Goal: Task Accomplishment & Management: Use online tool/utility

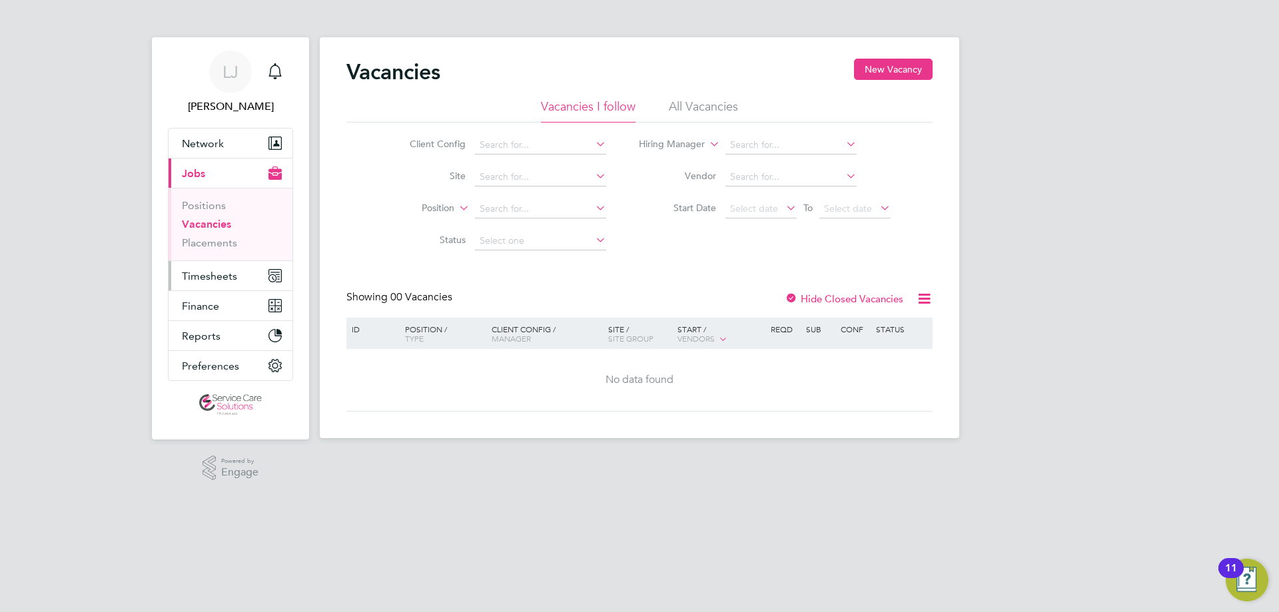
click at [264, 273] on button "Timesheets" at bounding box center [230, 275] width 124 height 29
click at [218, 275] on span "Timesheets" at bounding box center [209, 276] width 55 height 13
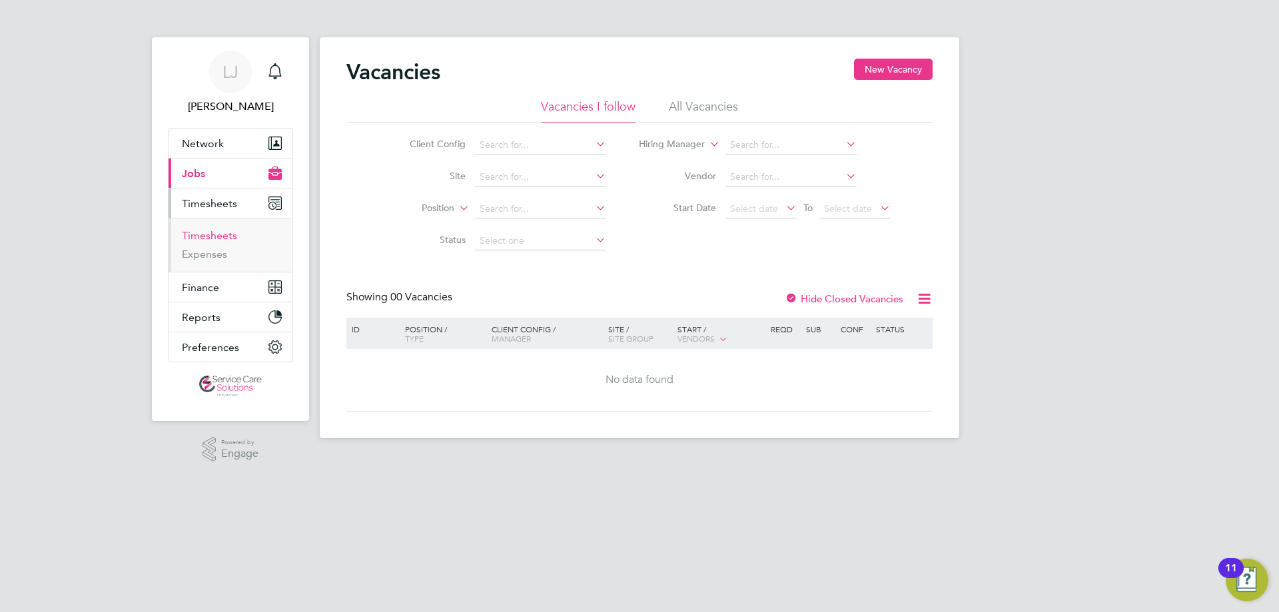
click at [221, 237] on link "Timesheets" at bounding box center [209, 235] width 55 height 13
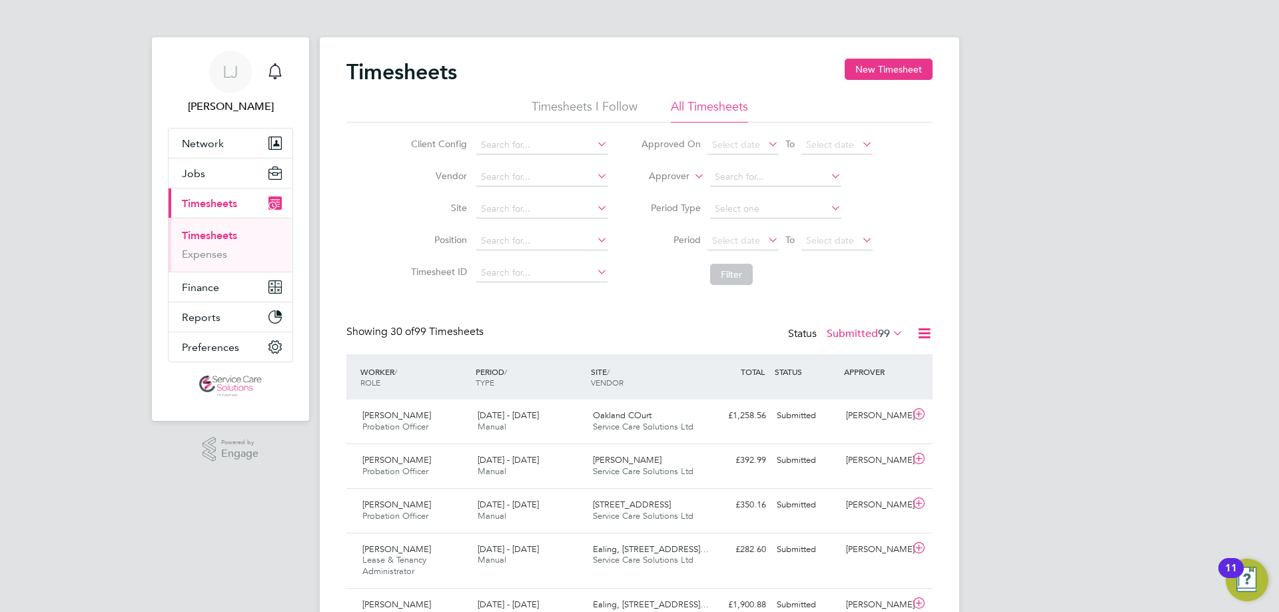
click at [753, 139] on span "Select date" at bounding box center [736, 145] width 48 height 12
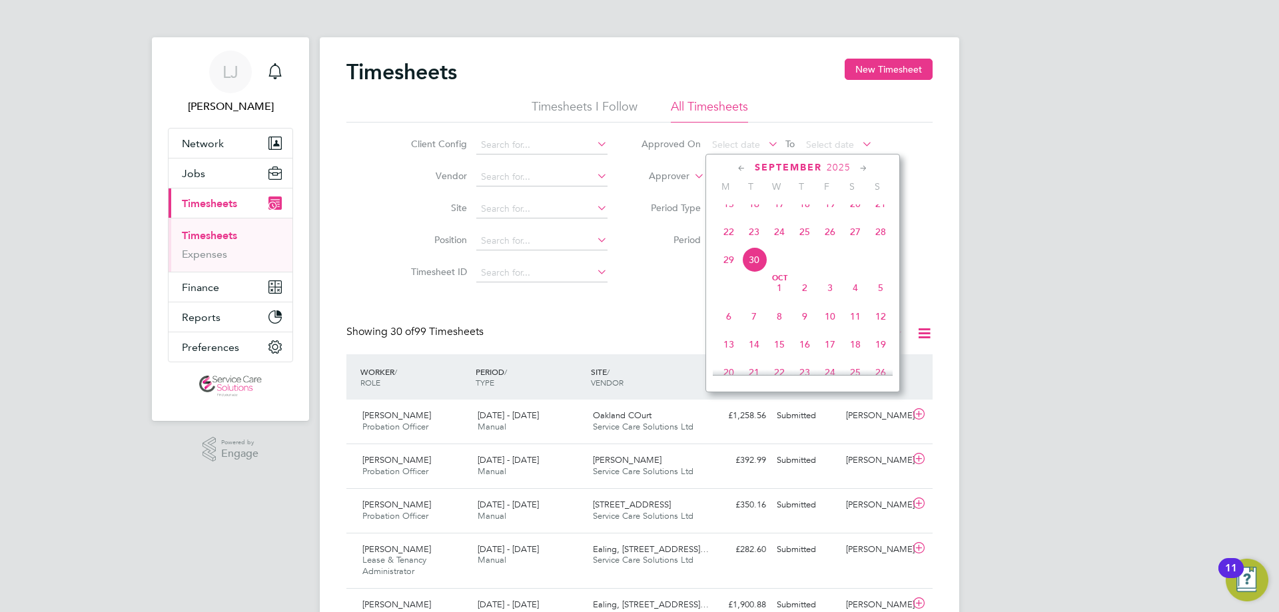
click at [740, 170] on icon at bounding box center [741, 168] width 13 height 15
click at [878, 256] on span "14" at bounding box center [880, 244] width 25 height 25
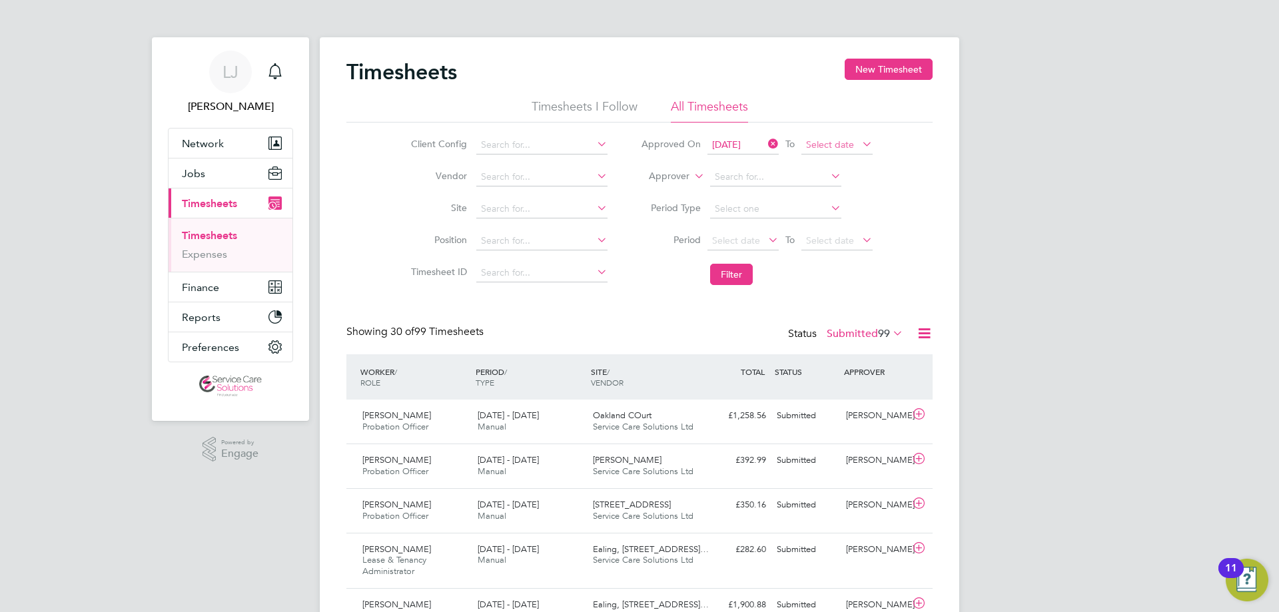
click at [844, 148] on span "Select date" at bounding box center [830, 145] width 48 height 12
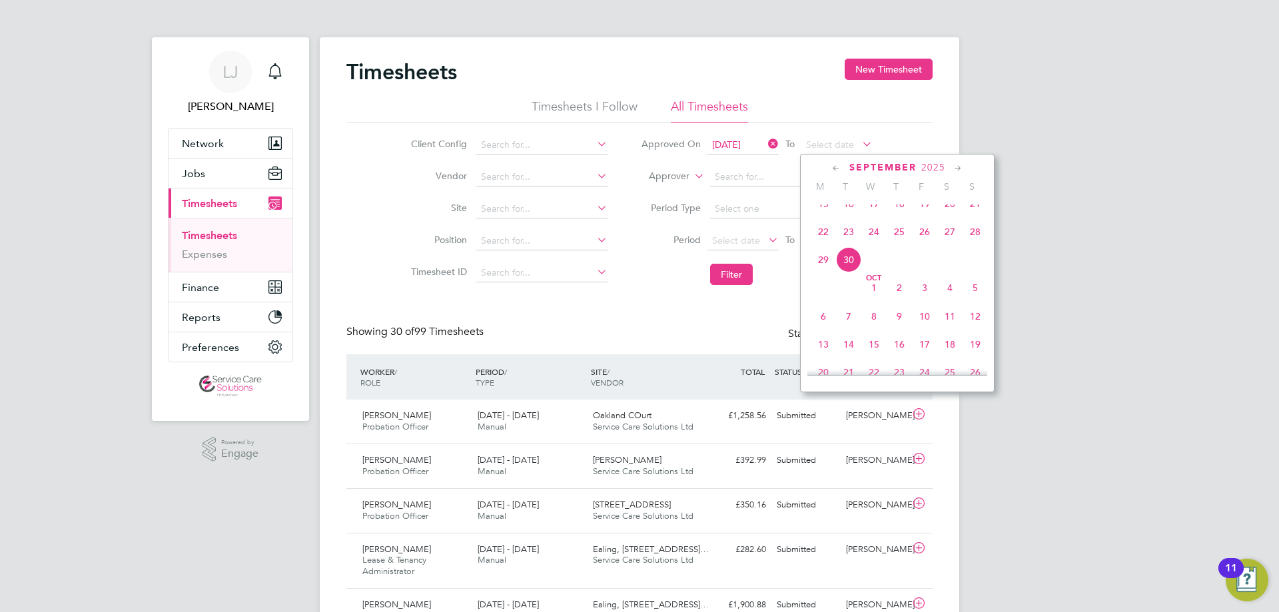
click at [970, 244] on span "28" at bounding box center [974, 231] width 25 height 25
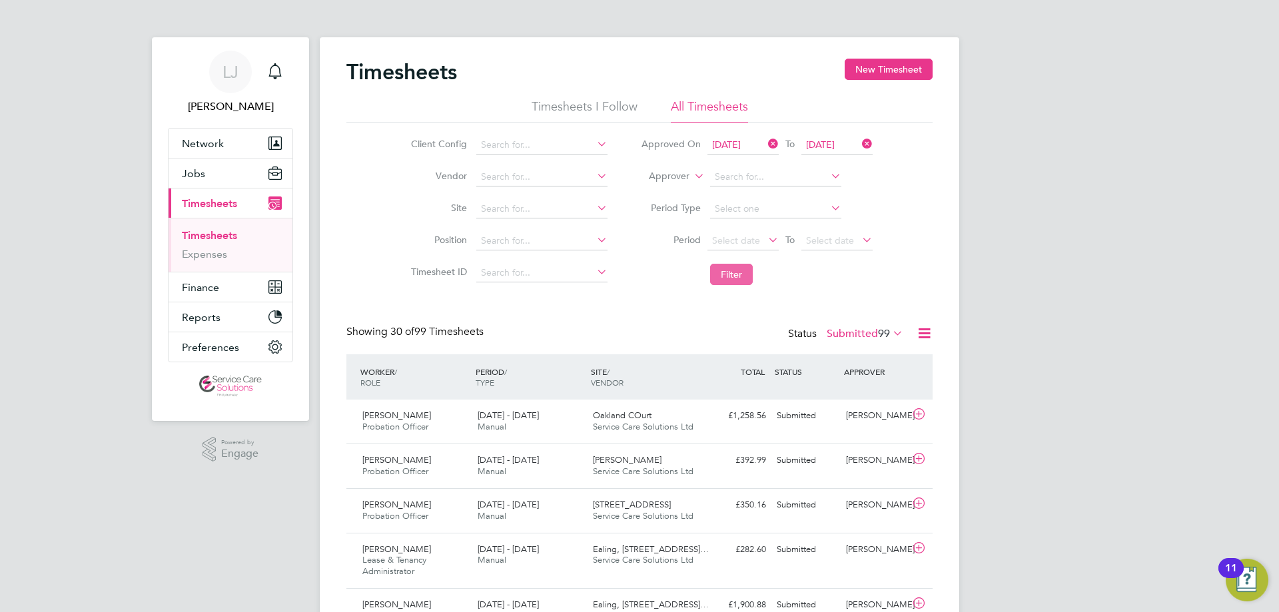
click at [732, 279] on button "Filter" at bounding box center [731, 274] width 43 height 21
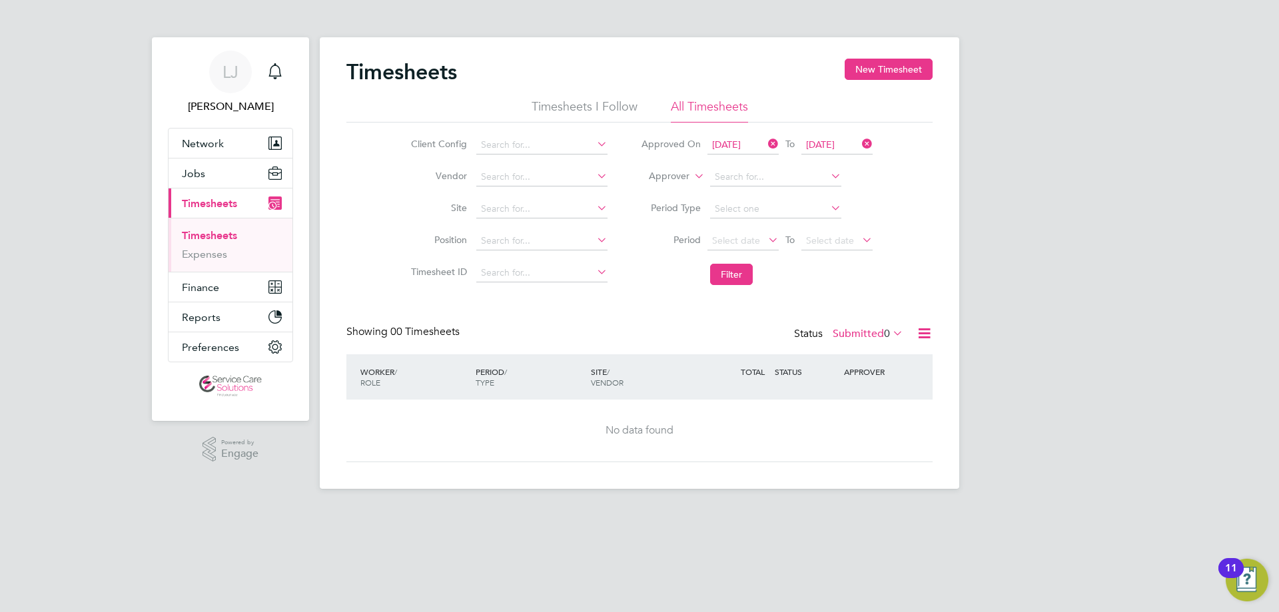
click at [919, 339] on icon at bounding box center [924, 333] width 17 height 17
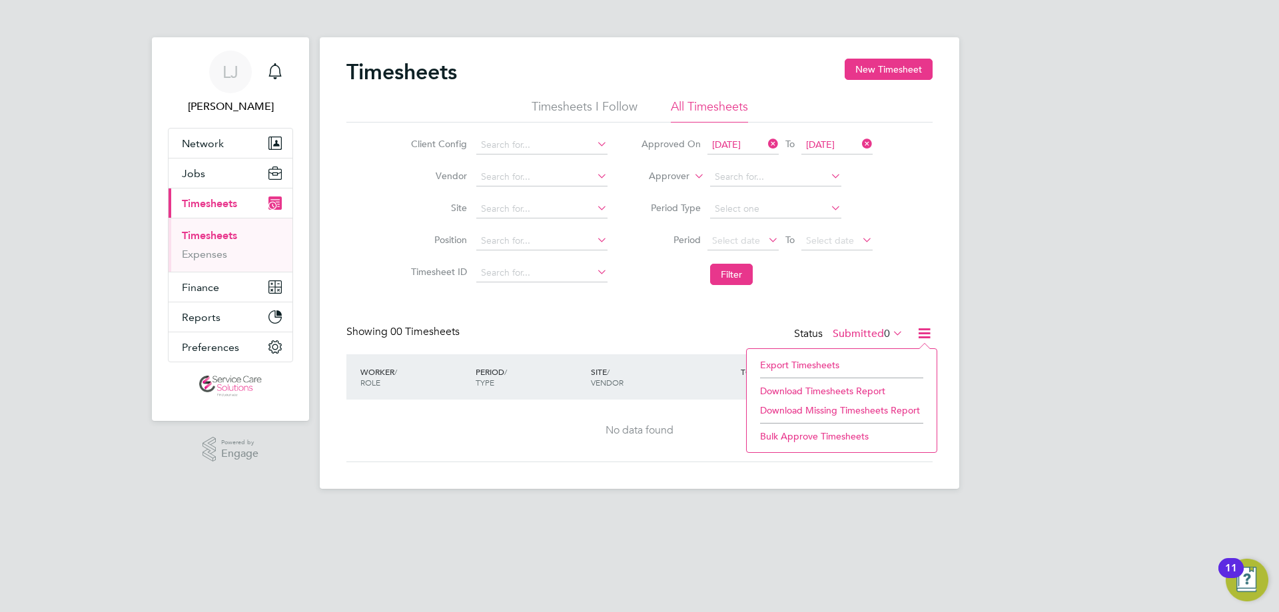
click at [805, 363] on li "Export Timesheets" at bounding box center [841, 365] width 176 height 19
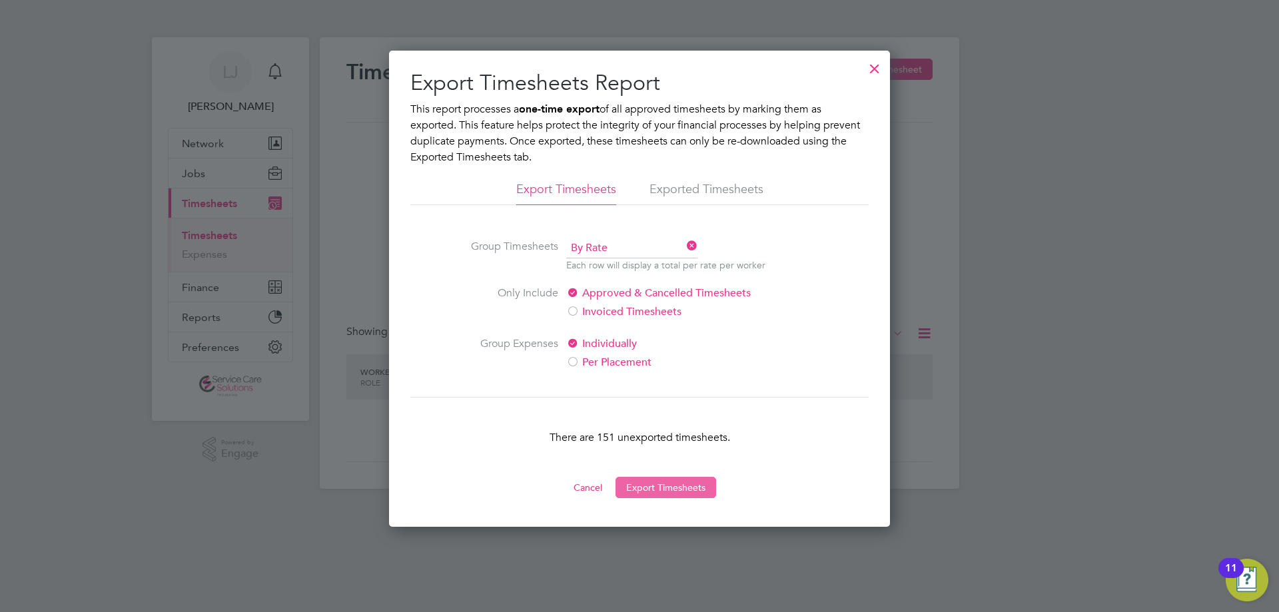
click at [646, 467] on button "Export Timesheets" at bounding box center [665, 487] width 101 height 21
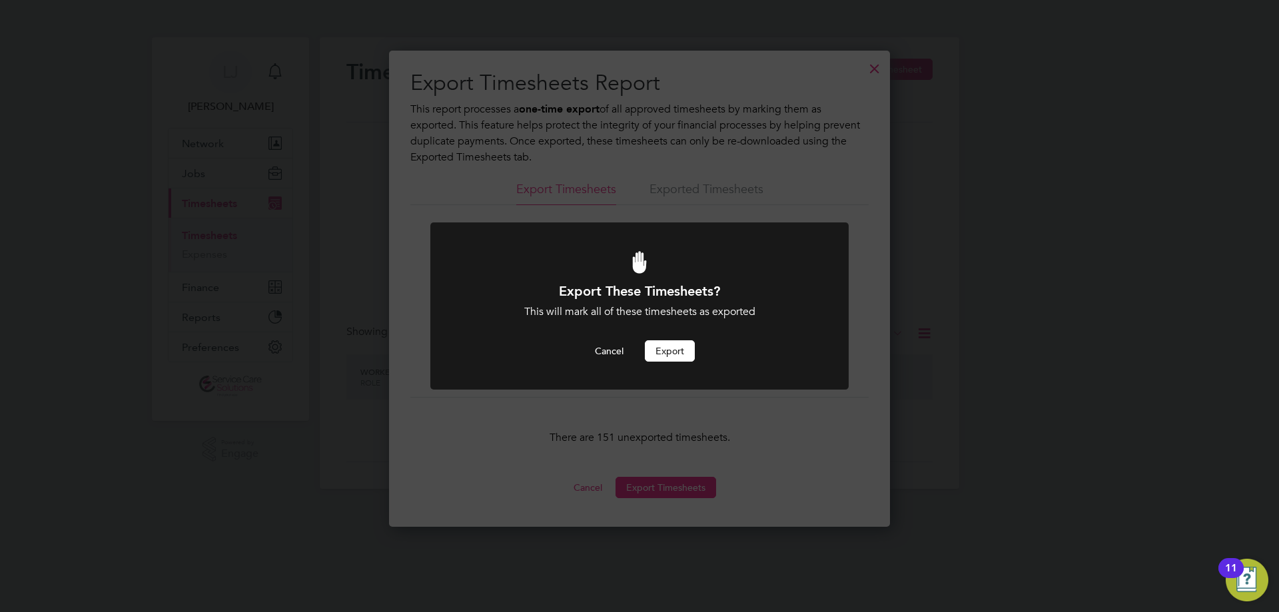
click at [665, 347] on button "Export" at bounding box center [670, 350] width 50 height 21
